Goal: Task Accomplishment & Management: Use online tool/utility

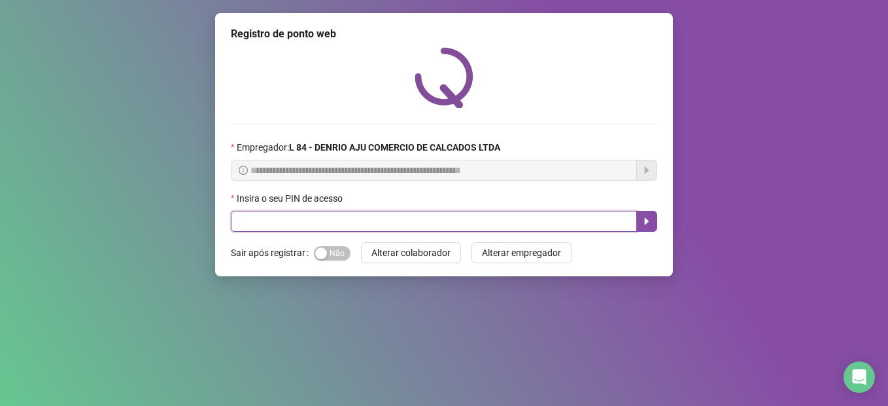
click at [533, 226] on input "text" at bounding box center [434, 221] width 406 height 21
type input "*****"
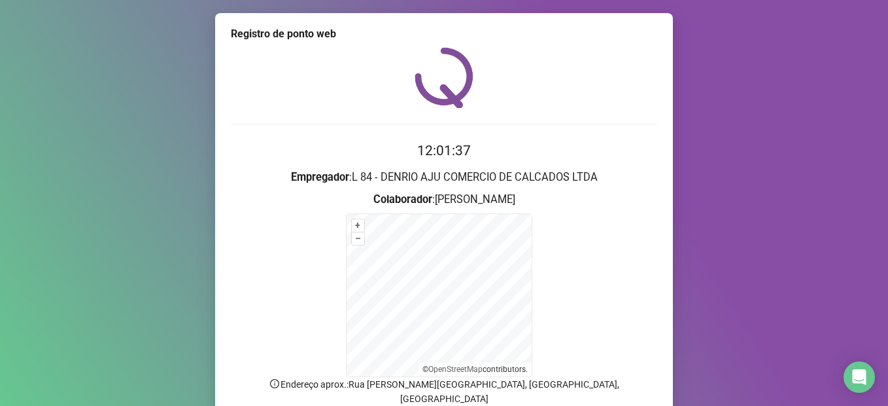
scroll to position [101, 0]
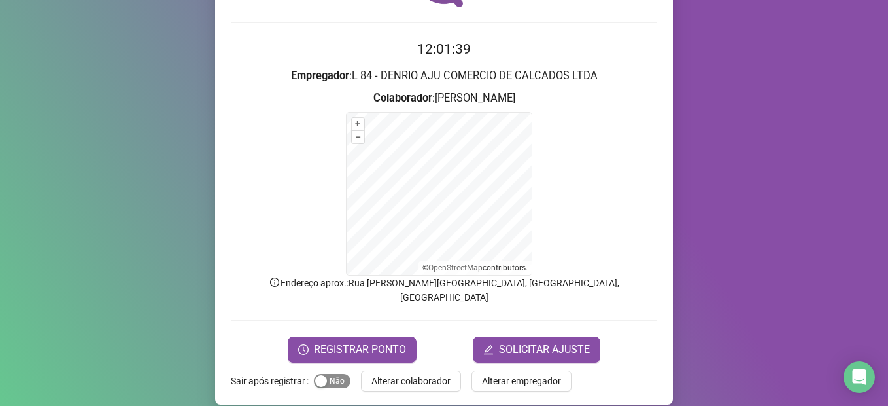
click at [328, 374] on span "Sim Não" at bounding box center [332, 381] width 37 height 14
click at [335, 342] on span "REGISTRAR PONTO" at bounding box center [360, 350] width 92 height 16
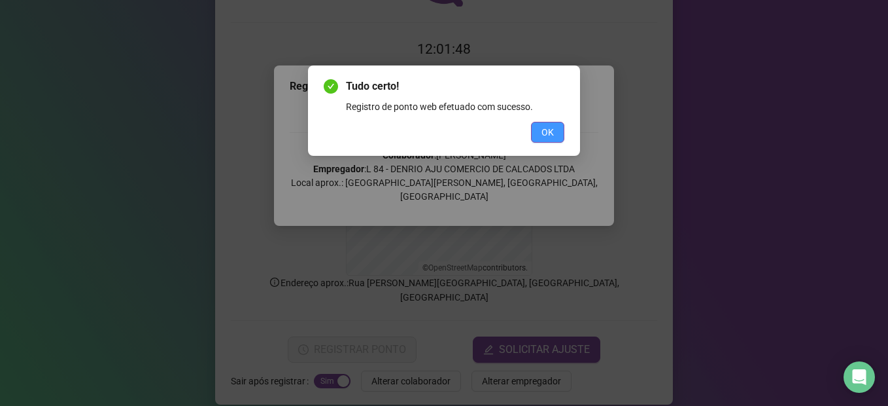
click at [537, 132] on button "OK" at bounding box center [547, 132] width 33 height 21
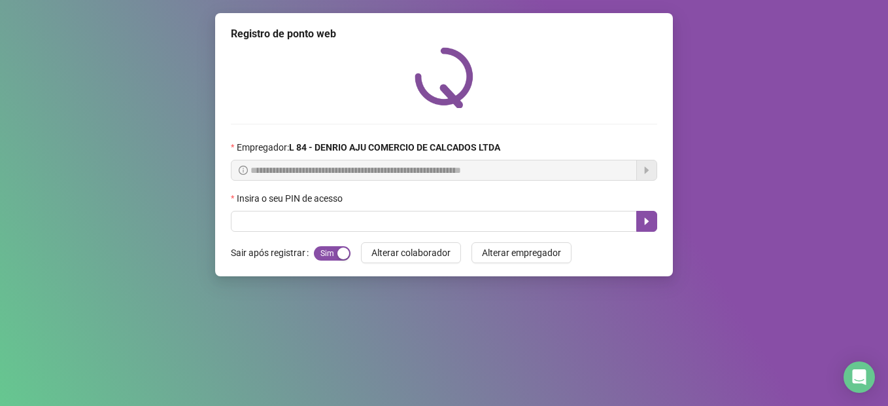
scroll to position [0, 0]
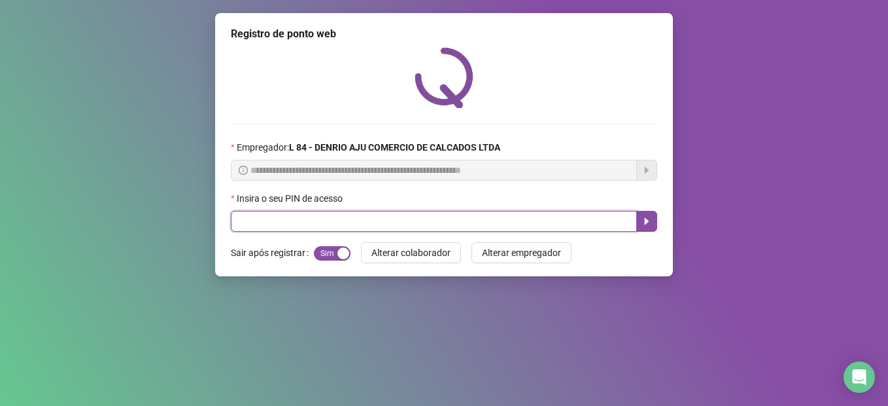
click at [398, 225] on input "text" at bounding box center [434, 221] width 406 height 21
type input "*****"
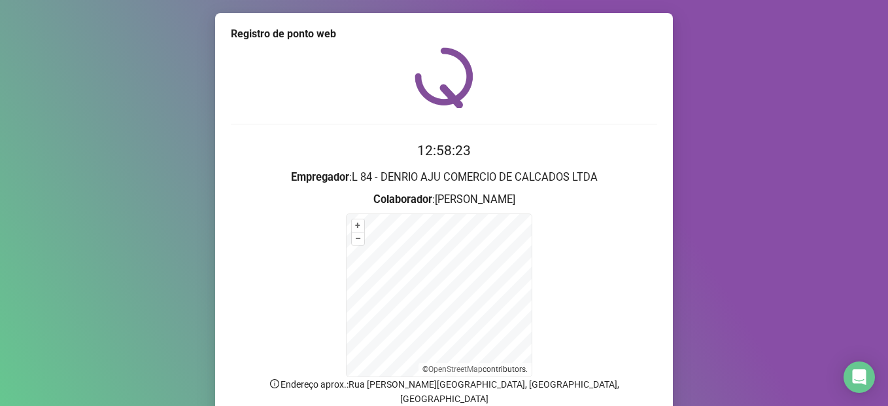
scroll to position [101, 0]
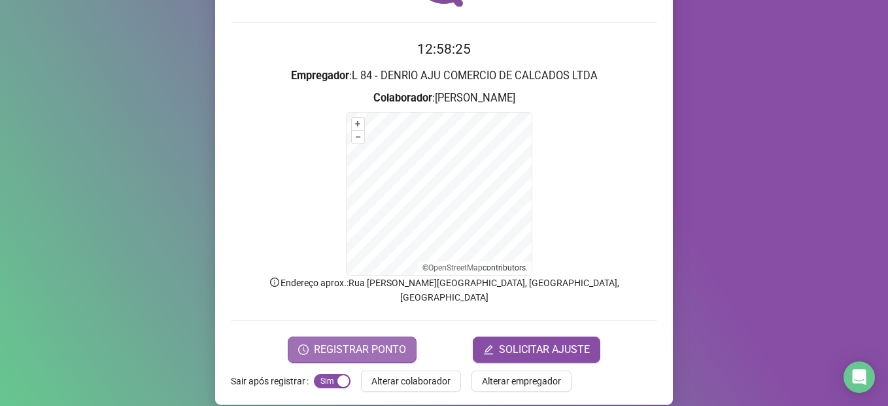
click at [348, 342] on span "REGISTRAR PONTO" at bounding box center [360, 350] width 92 height 16
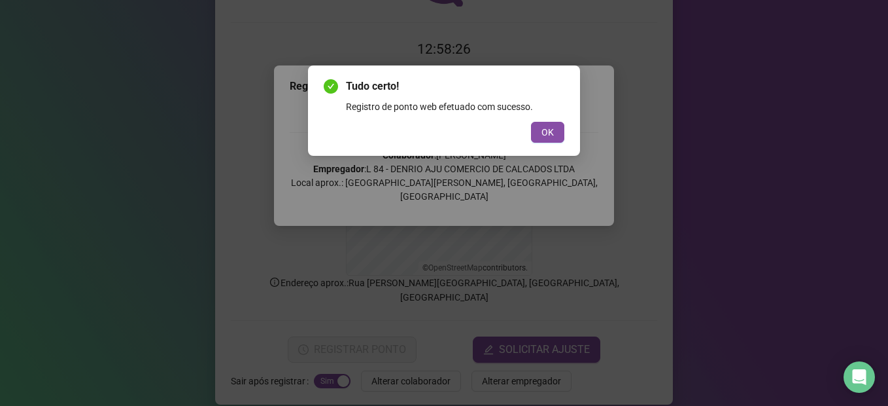
click at [555, 147] on div "Tudo certo! Registro de ponto web efetuado com sucesso. OK" at bounding box center [444, 110] width 272 height 90
click at [546, 131] on span "OK" at bounding box center [548, 132] width 12 height 14
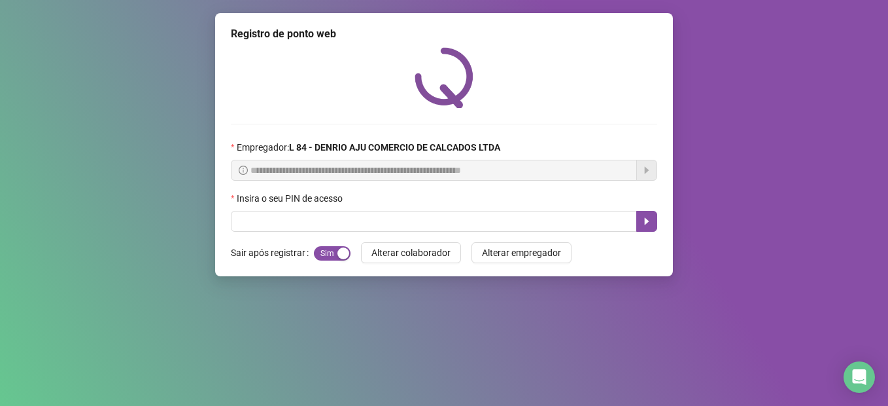
scroll to position [0, 0]
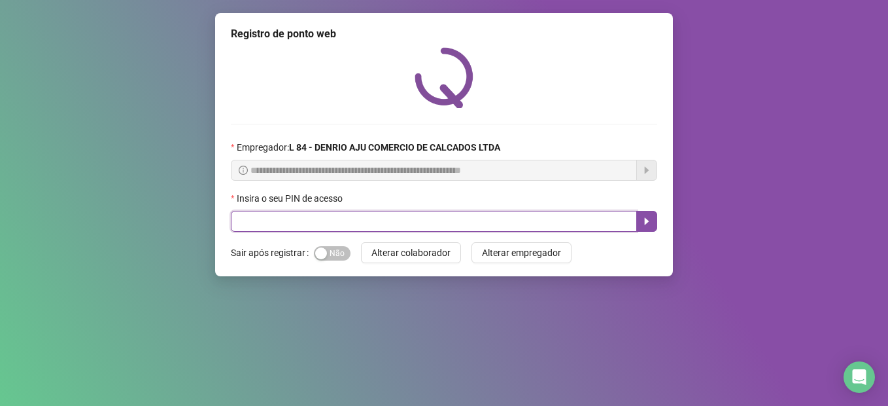
click at [249, 217] on input "text" at bounding box center [434, 221] width 406 height 21
type input "*****"
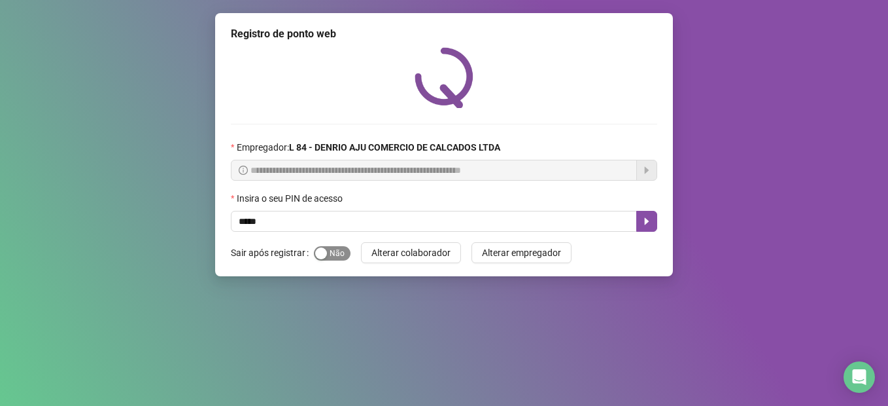
click at [343, 256] on span "Sim Não" at bounding box center [332, 253] width 37 height 14
click at [644, 221] on icon "caret-right" at bounding box center [647, 221] width 10 height 10
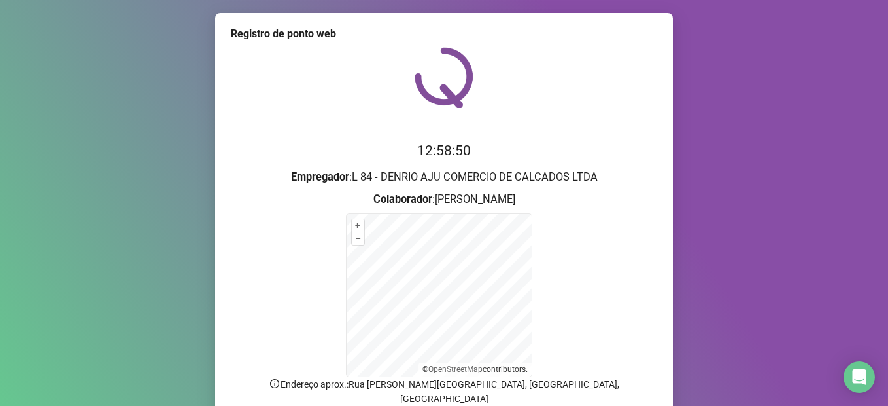
scroll to position [101, 0]
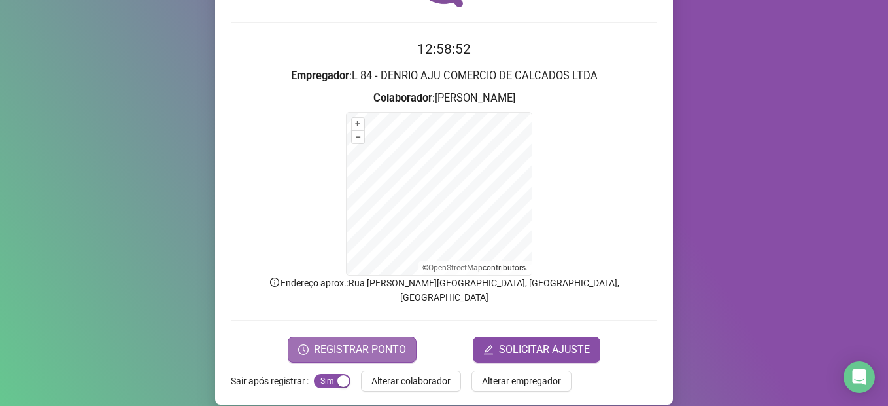
click at [357, 342] on span "REGISTRAR PONTO" at bounding box center [360, 350] width 92 height 16
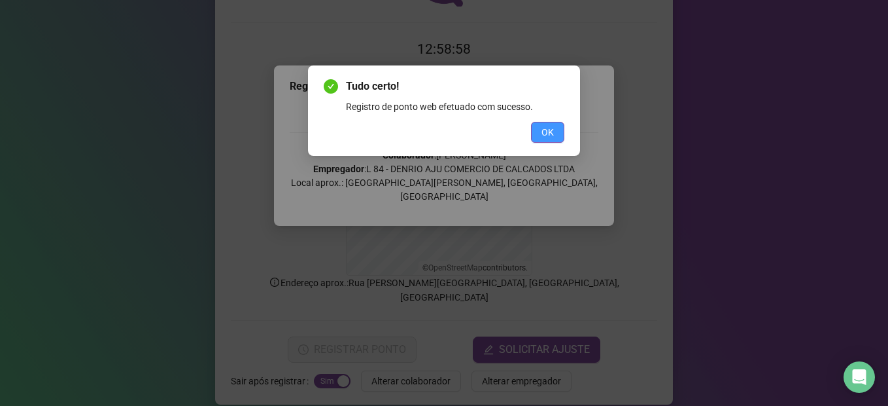
click at [554, 124] on button "OK" at bounding box center [547, 132] width 33 height 21
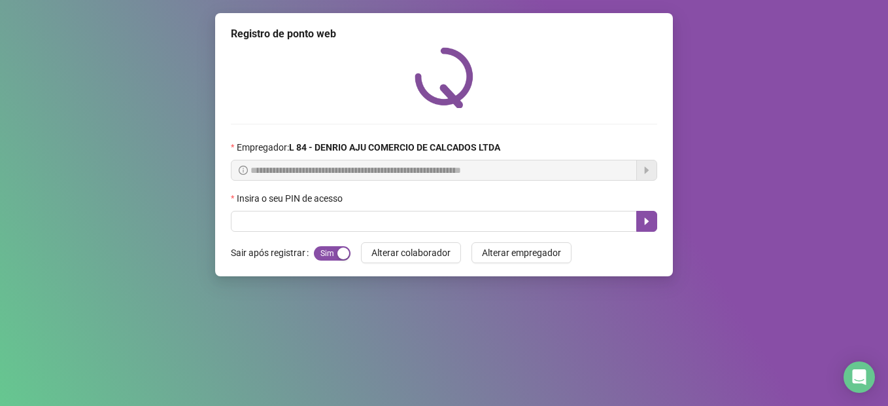
click at [109, 197] on div "**********" at bounding box center [444, 203] width 888 height 406
